Goal: Task Accomplishment & Management: Manage account settings

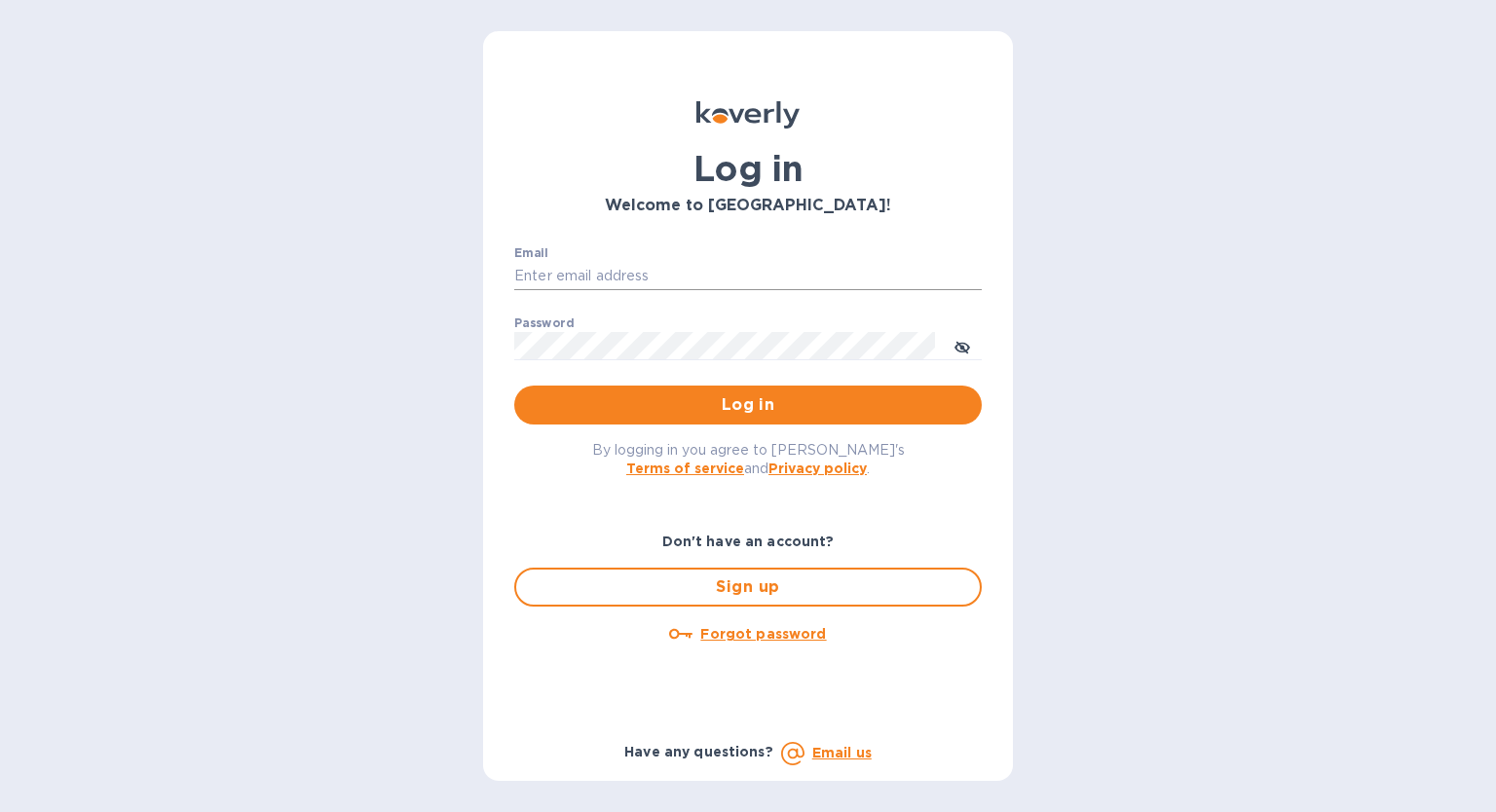
click at [570, 278] on input "Email" at bounding box center [748, 277] width 468 height 30
type input "[PERSON_NAME][EMAIL_ADDRESS][DOMAIN_NAME]"
click at [748, 649] on div "Forgot password" at bounding box center [748, 633] width 483 height 39
click at [741, 627] on u "Forgot password" at bounding box center [763, 634] width 126 height 16
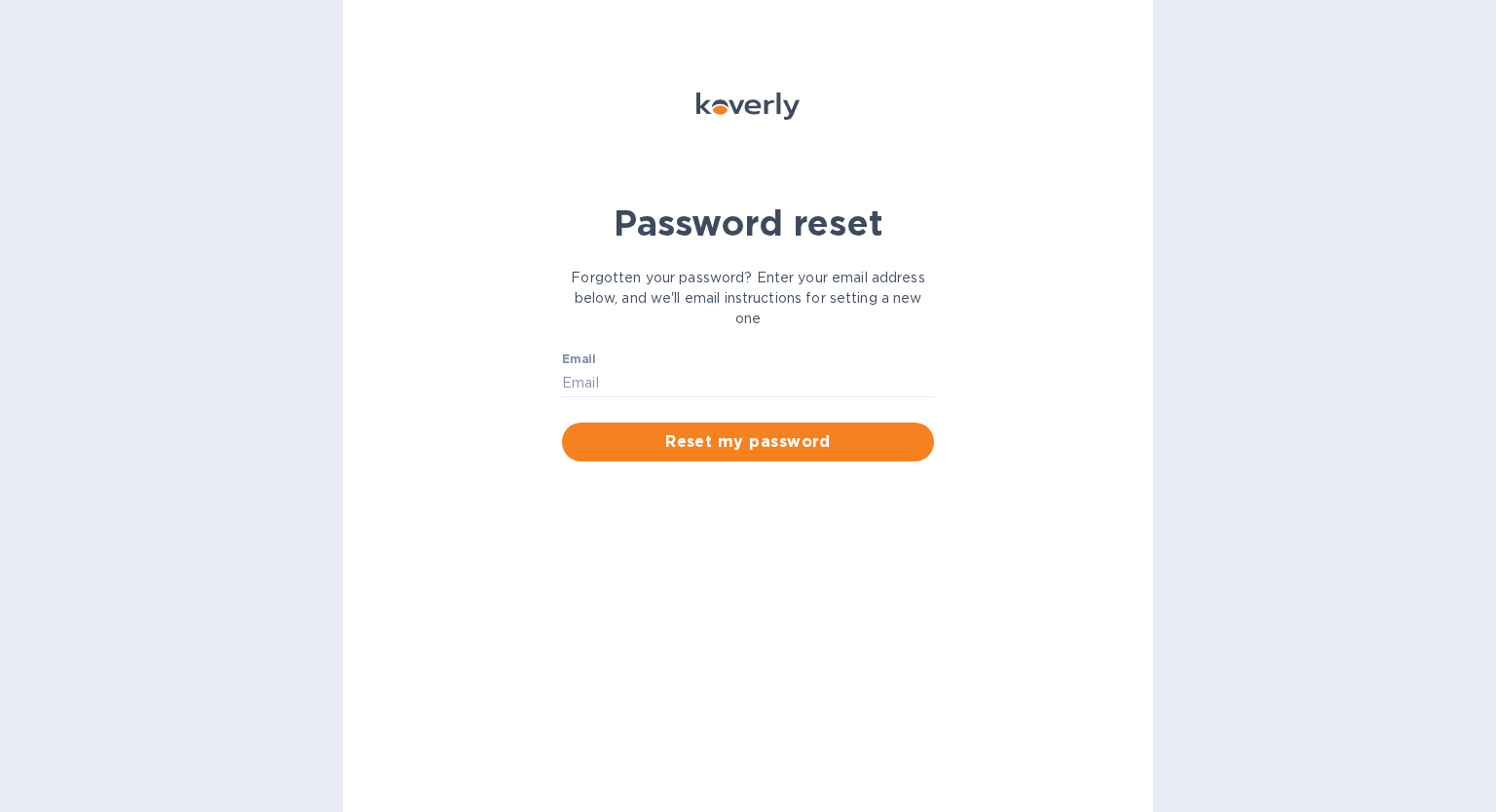
click at [580, 362] on label "Email" at bounding box center [579, 360] width 34 height 12
click at [580, 368] on input "Email" at bounding box center [748, 383] width 372 height 30
click at [589, 383] on input "Email" at bounding box center [748, 383] width 372 height 30
type input "[PERSON_NAME][EMAIL_ADDRESS][DOMAIN_NAME]"
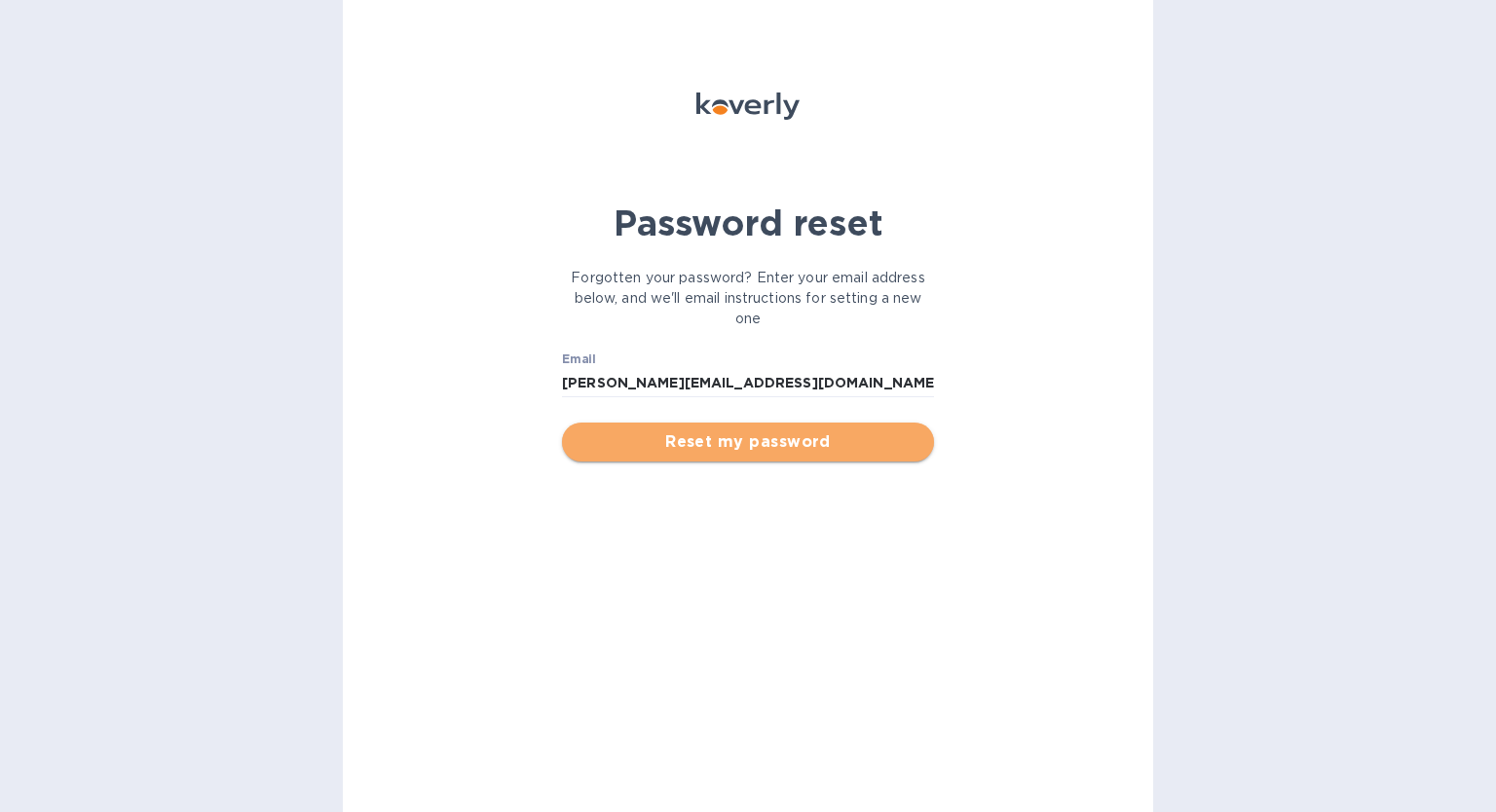
click at [686, 440] on span "Reset my password" at bounding box center [748, 442] width 341 height 24
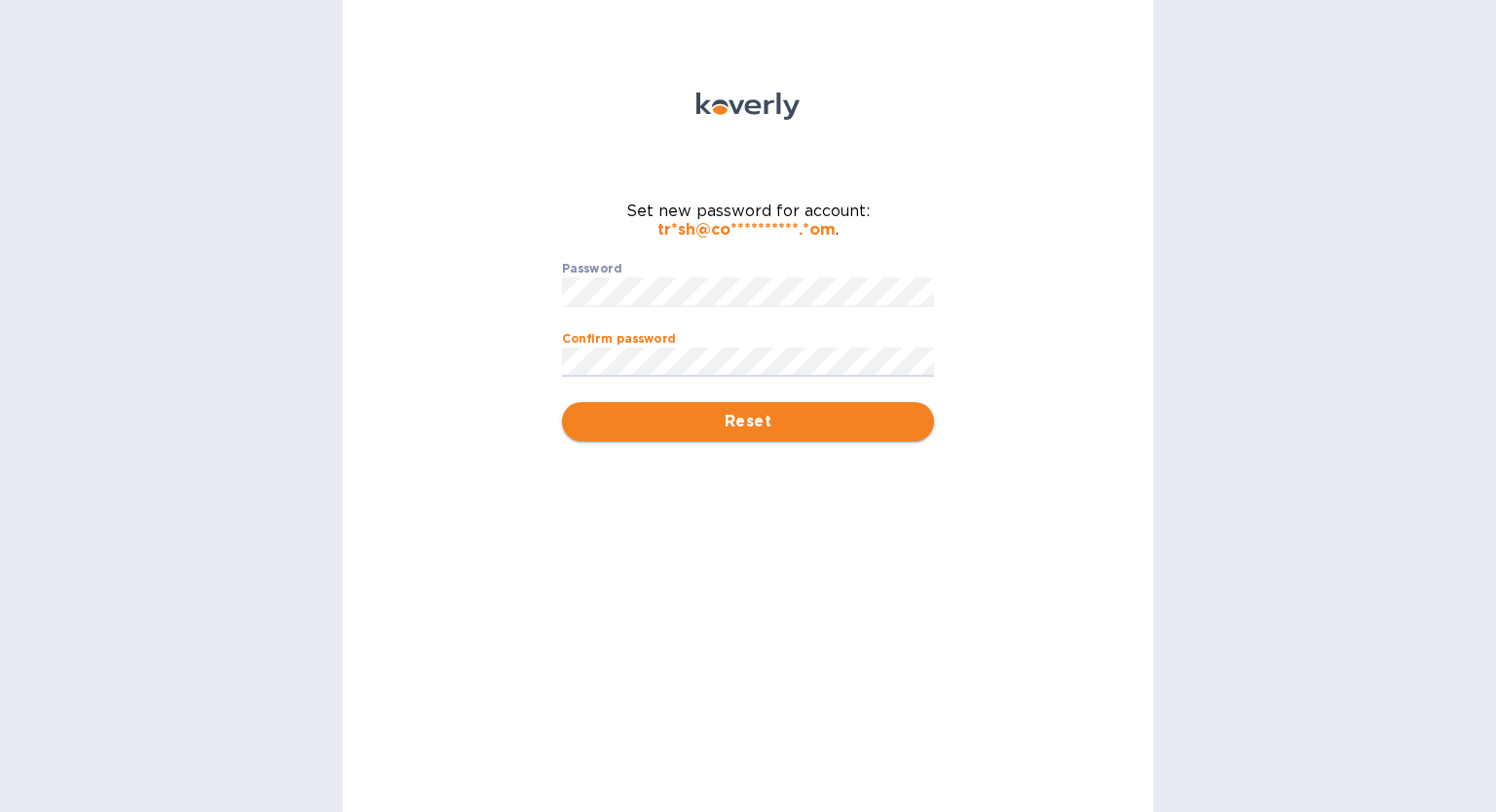
click at [613, 421] on span "Reset" at bounding box center [748, 421] width 341 height 24
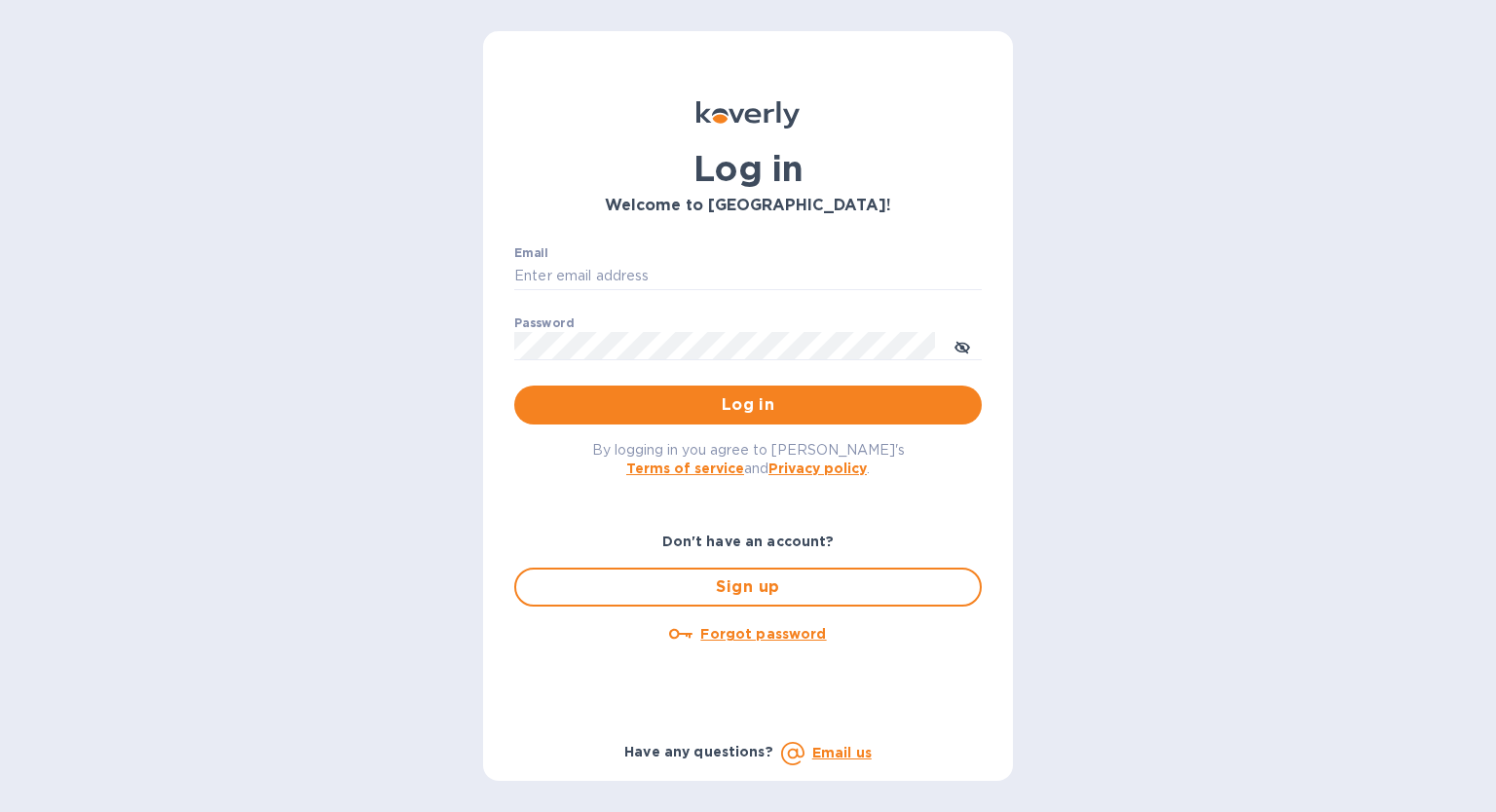
click at [600, 254] on div "Email ​" at bounding box center [748, 281] width 468 height 70
click at [599, 270] on input "Email" at bounding box center [748, 277] width 468 height 30
type input "[PERSON_NAME][EMAIL_ADDRESS][DOMAIN_NAME]"
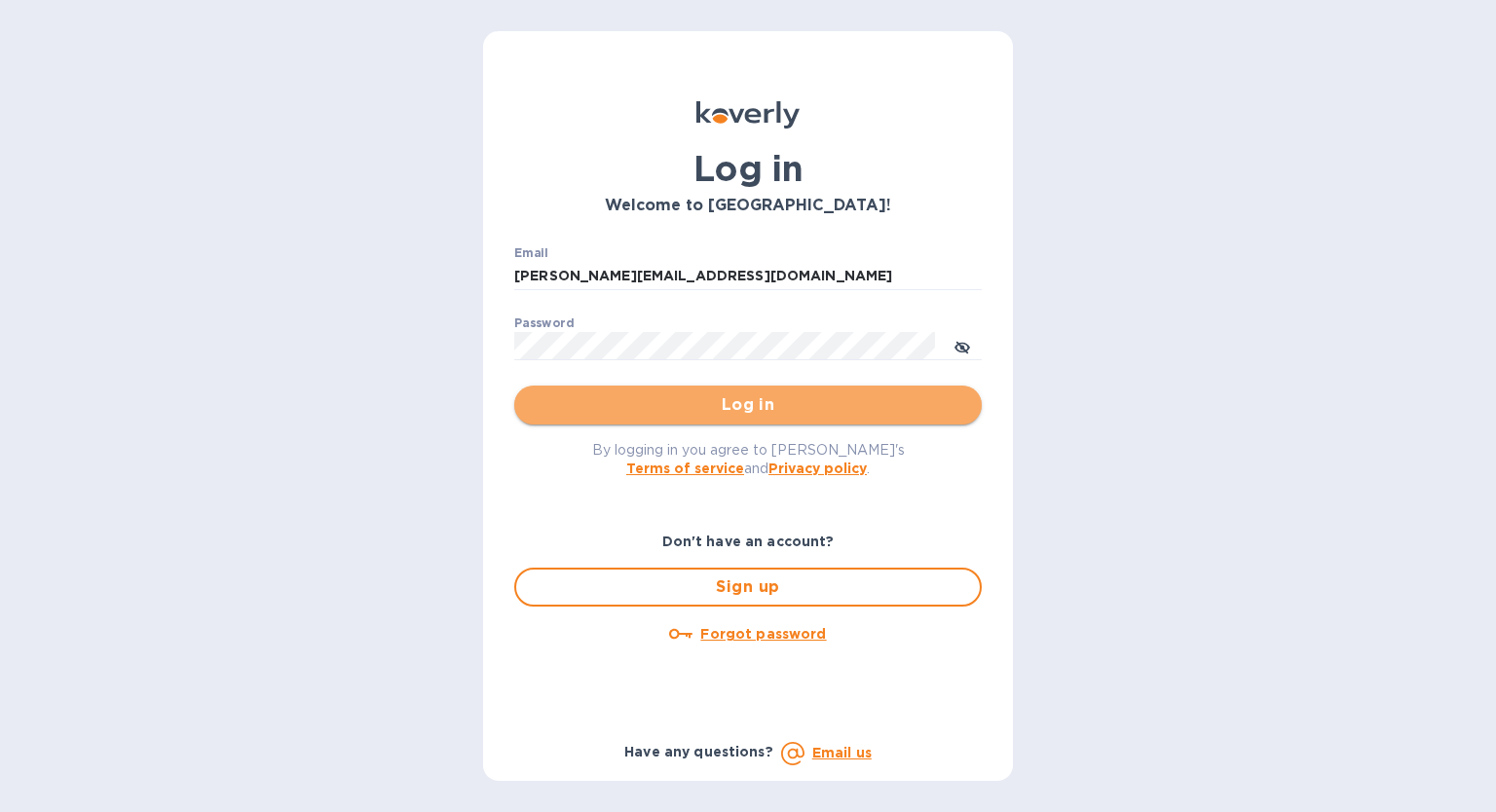
click at [614, 406] on span "Log in" at bounding box center [748, 406] width 436 height 24
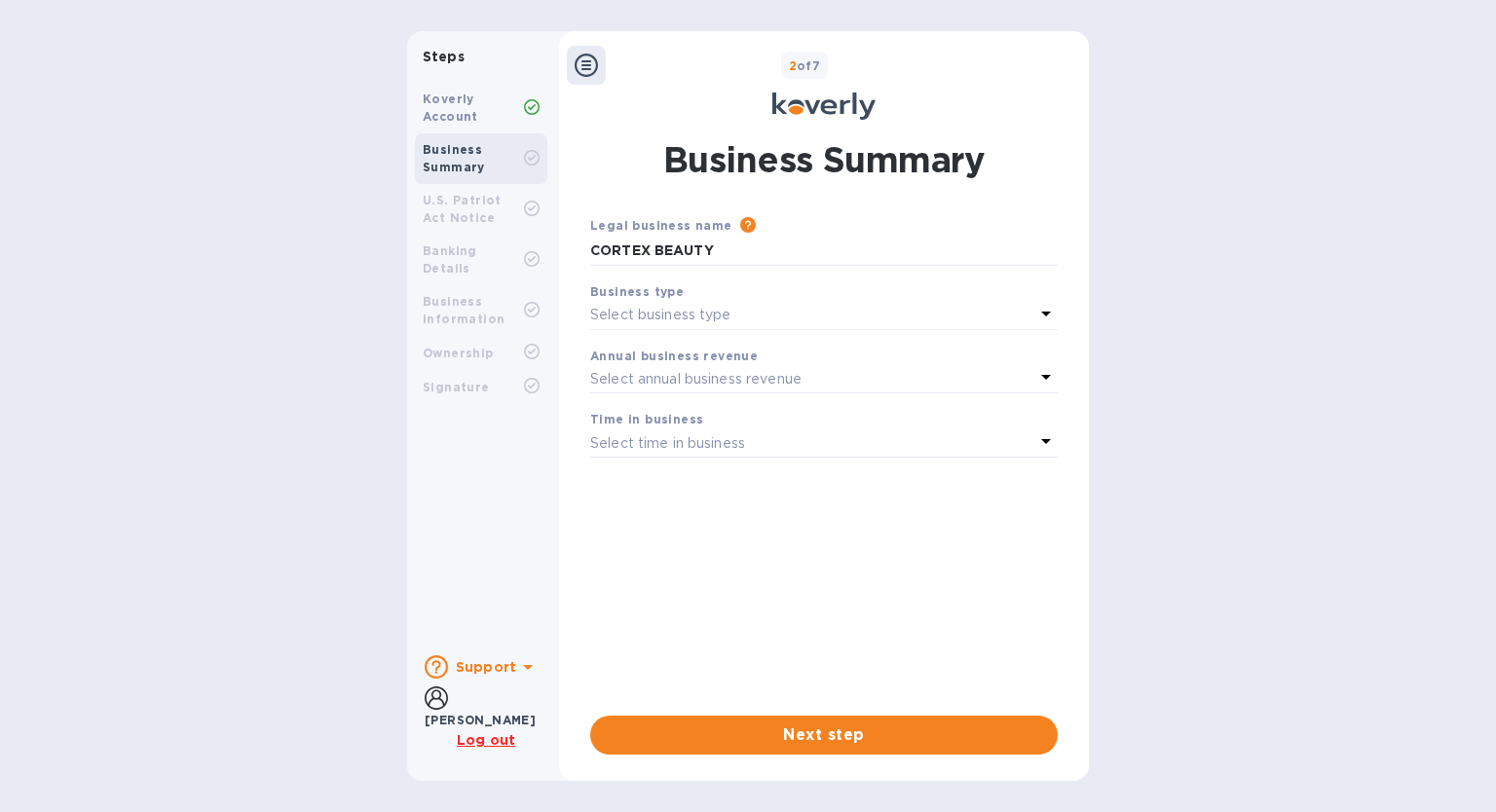
click at [442, 111] on b "Koverly Account" at bounding box center [450, 108] width 55 height 32
